Goal: Information Seeking & Learning: Learn about a topic

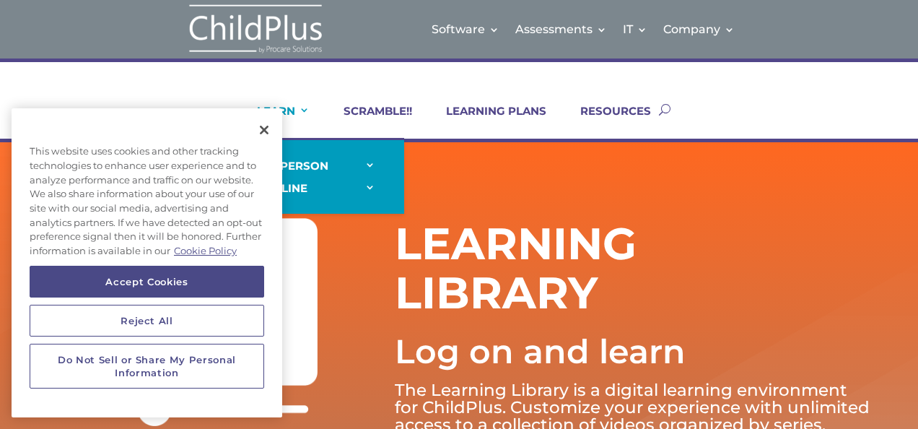
click at [301, 107] on link "LEARN" at bounding box center [274, 121] width 71 height 35
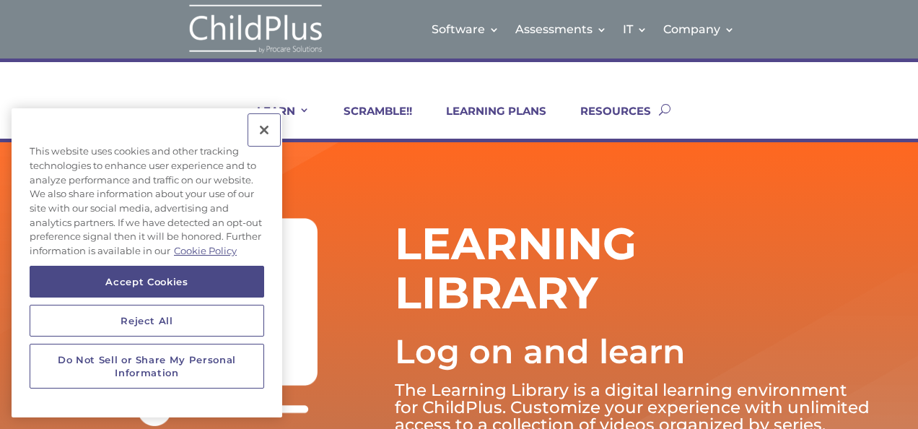
click at [266, 128] on button "Close" at bounding box center [264, 130] width 32 height 32
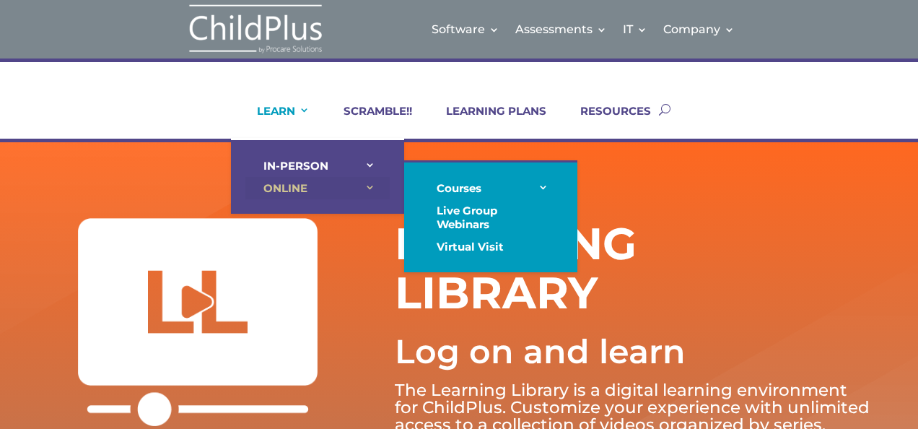
click at [290, 183] on link "ONLINE" at bounding box center [317, 188] width 144 height 22
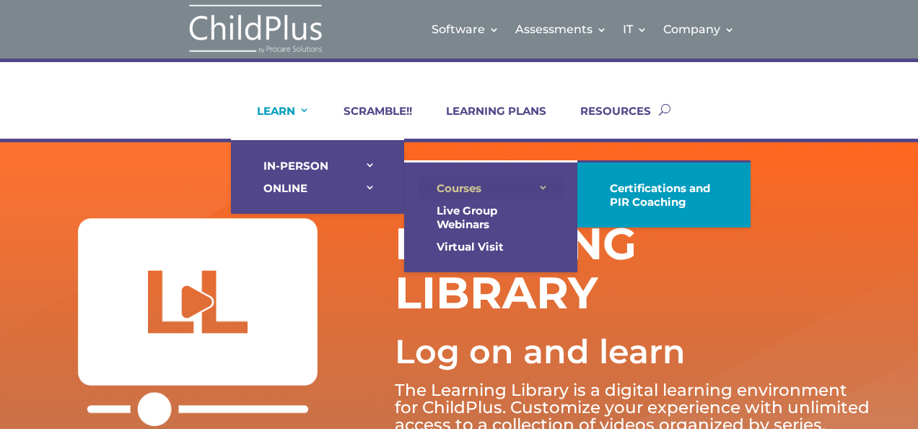
click at [477, 186] on link "Courses" at bounding box center [491, 188] width 144 height 22
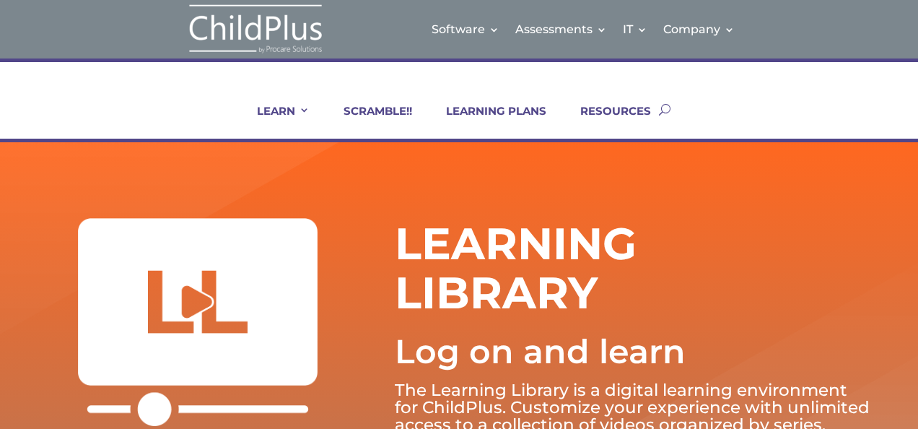
click at [232, 97] on div "LEARN IN-PERSON Consulting On-site Events Summit Scramble!! ONLINE Courses Cert…" at bounding box center [459, 109] width 826 height 58
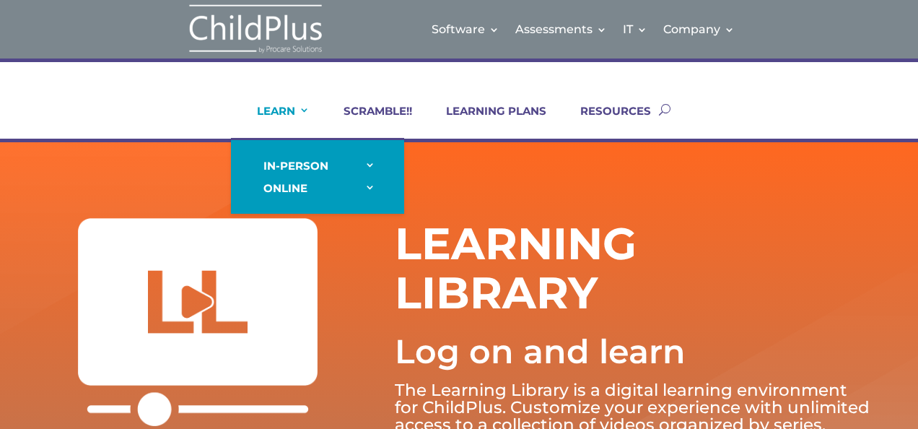
click at [249, 124] on link "LEARN" at bounding box center [274, 121] width 71 height 35
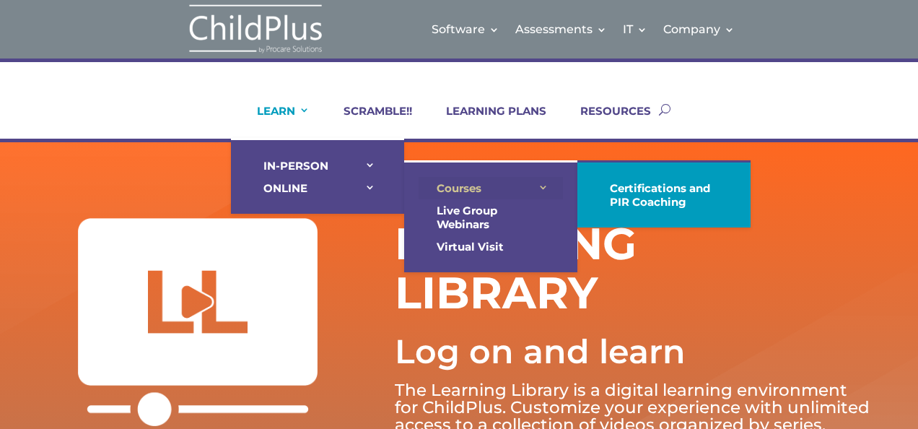
click at [446, 186] on link "Courses" at bounding box center [491, 188] width 144 height 22
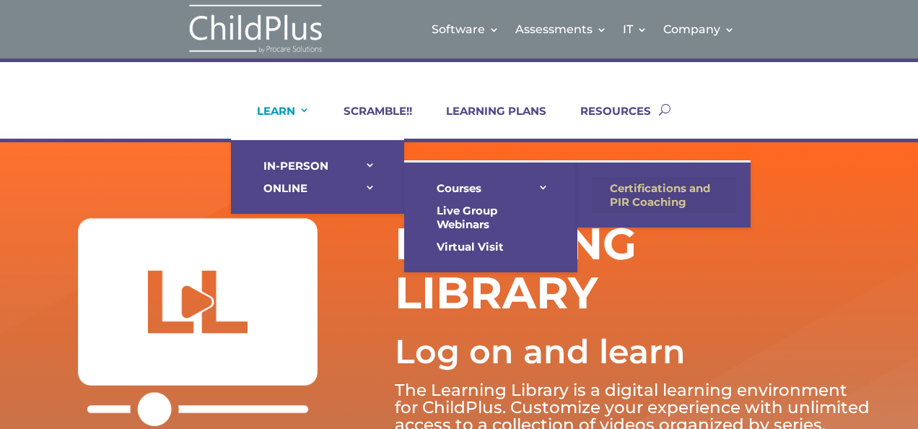
click at [656, 205] on link "Certifications and PIR Coaching" at bounding box center [664, 195] width 144 height 36
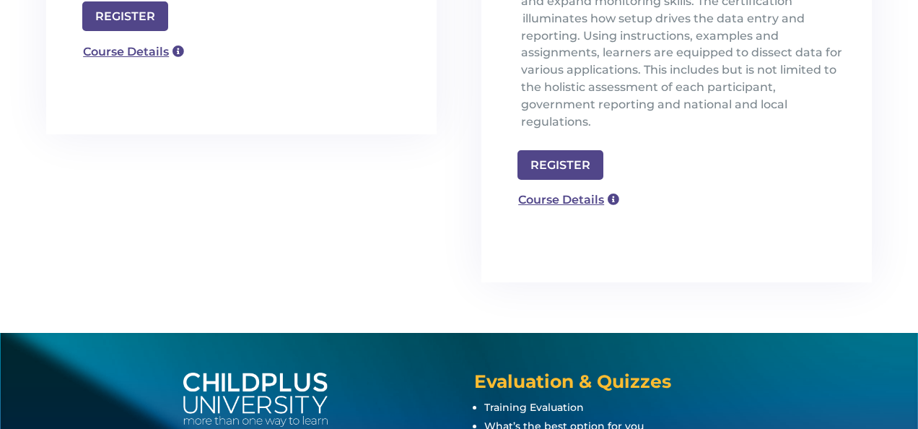
scroll to position [639, 0]
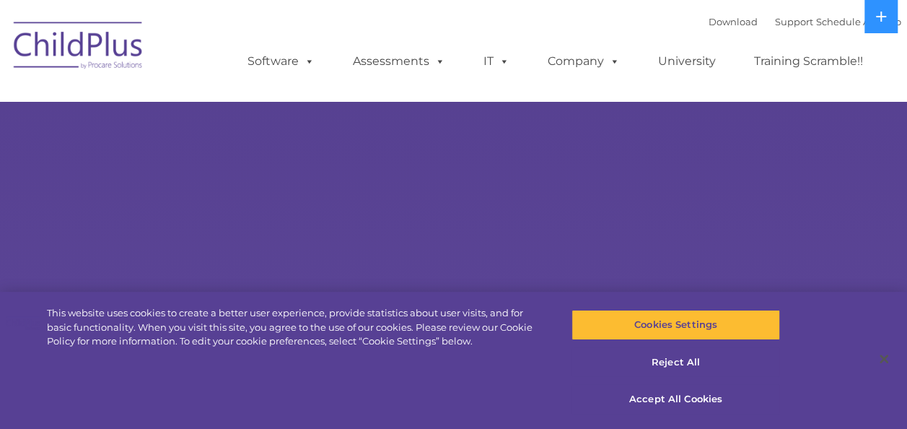
select select "MEDIUM"
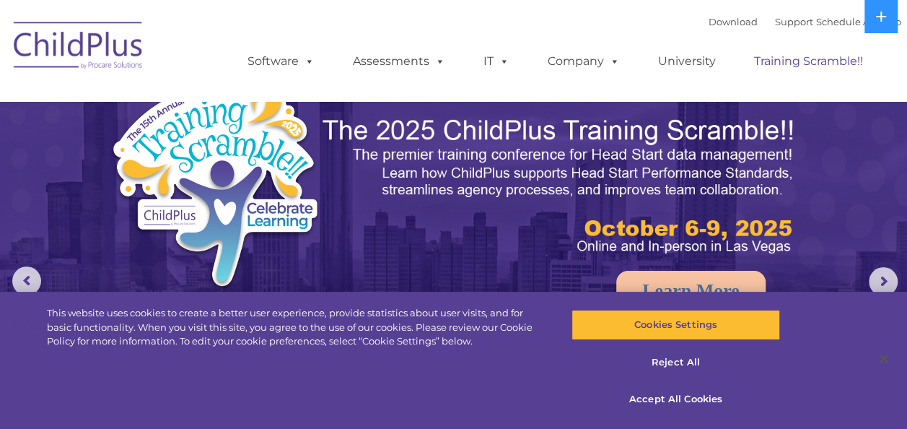
click at [841, 62] on link "Training Scramble!!" at bounding box center [809, 61] width 138 height 29
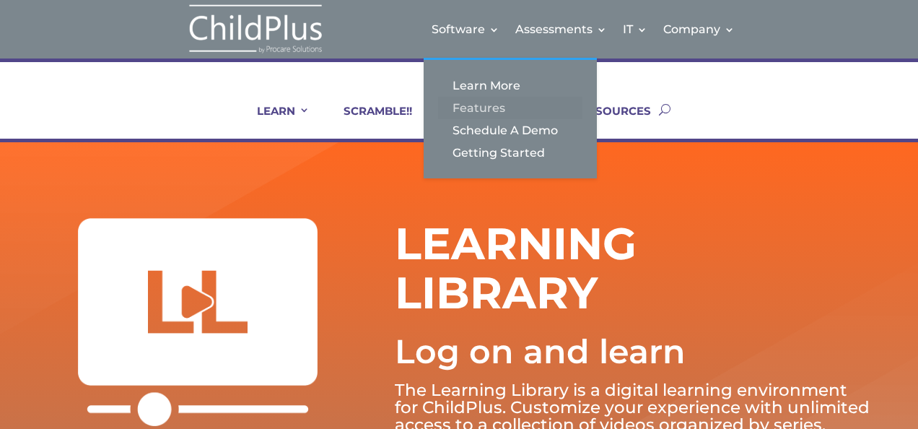
click at [470, 107] on link "Features" at bounding box center [510, 108] width 144 height 22
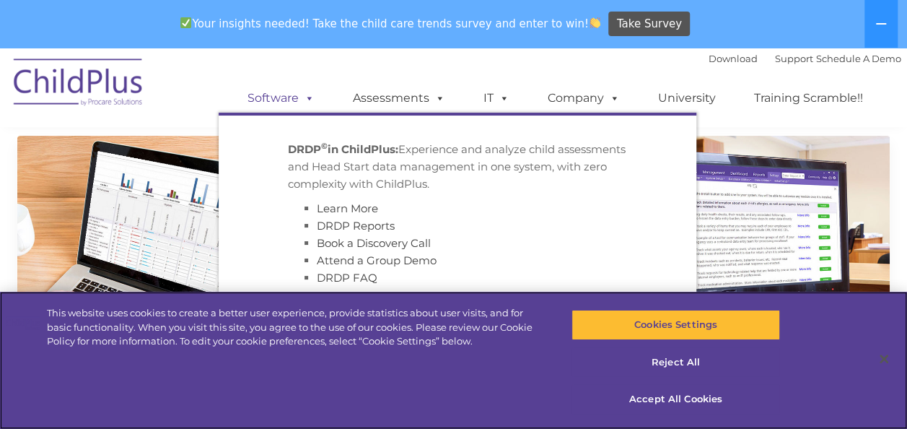
scroll to position [149, 0]
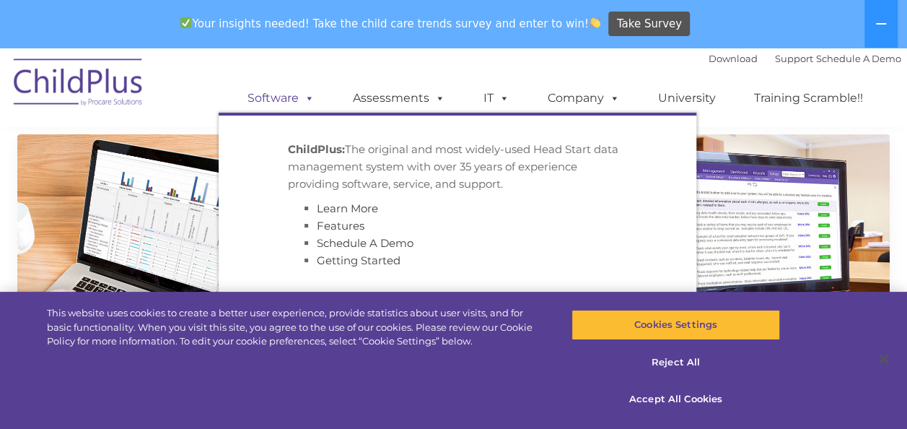
click at [281, 92] on link "Software" at bounding box center [281, 98] width 96 height 29
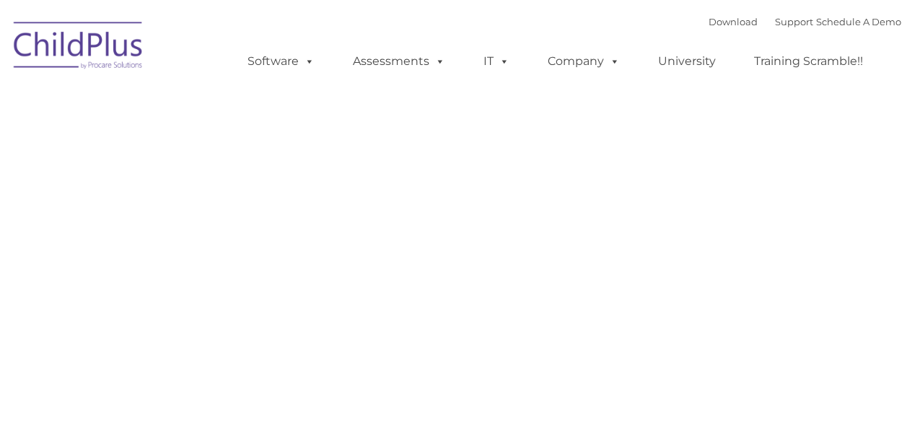
type input ""
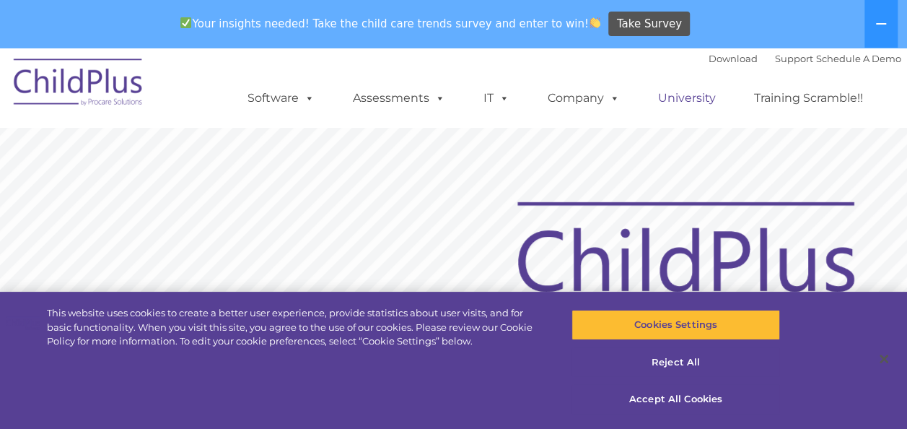
click at [680, 100] on link "University" at bounding box center [687, 98] width 87 height 29
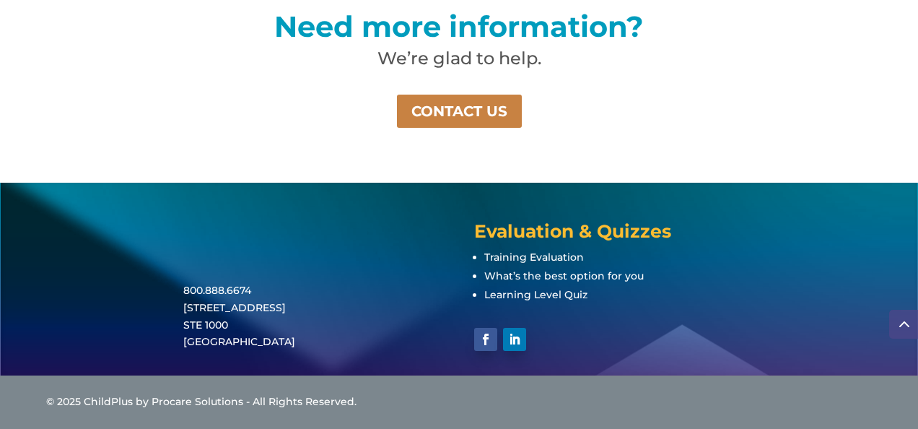
scroll to position [1111, 0]
